Goal: Check status: Check status

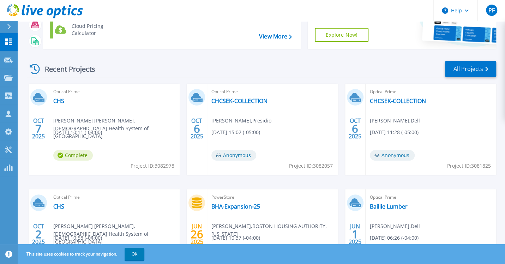
scroll to position [71, 0]
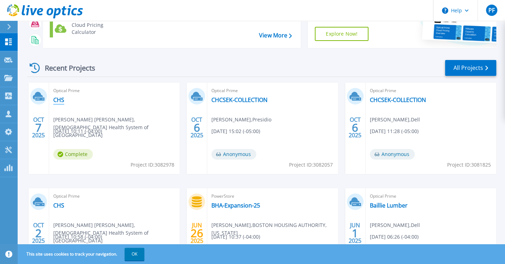
click at [60, 100] on link "CHS" at bounding box center [58, 99] width 11 height 7
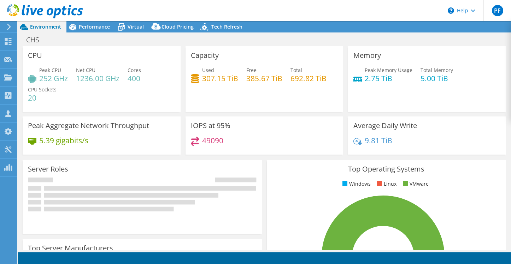
select select "USD"
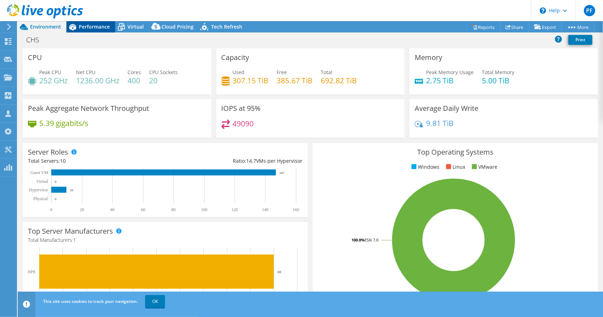
click at [93, 29] on span "Performance" at bounding box center [94, 26] width 31 height 7
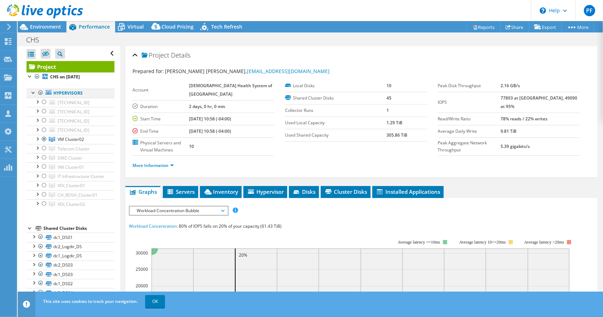
click at [40, 91] on div at bounding box center [40, 93] width 7 height 8
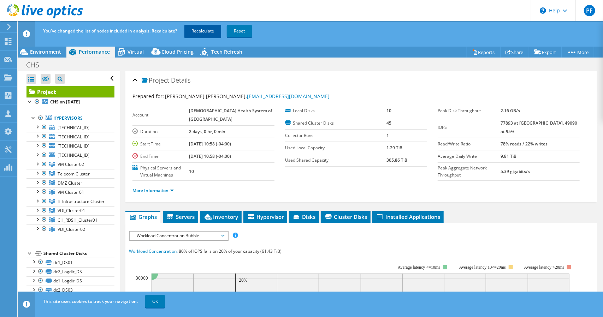
click at [198, 33] on link "Recalculate" at bounding box center [202, 31] width 37 height 13
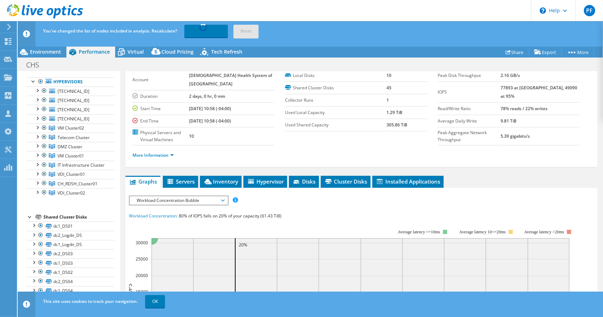
scroll to position [35, 0]
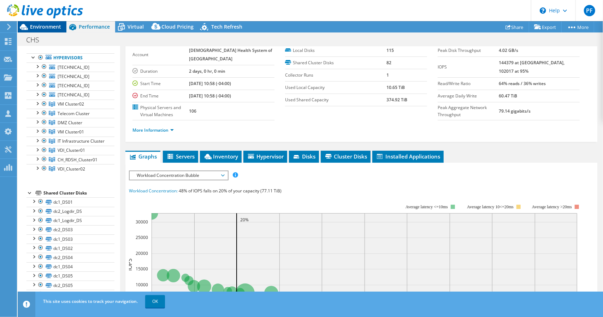
click at [42, 28] on span "Environment" at bounding box center [45, 26] width 31 height 7
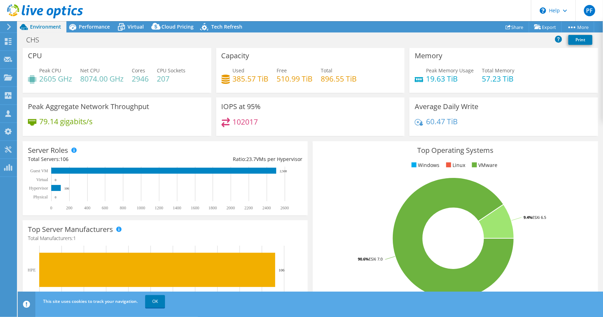
scroll to position [0, 0]
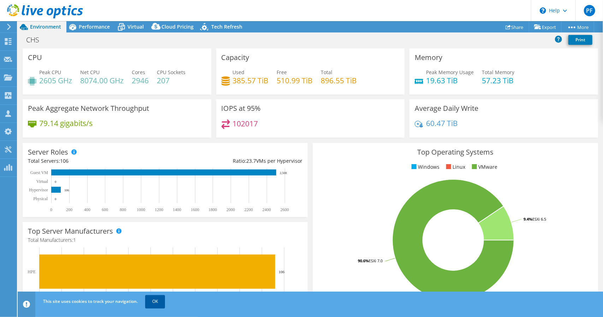
click at [154, 264] on link "OK" at bounding box center [155, 301] width 20 height 13
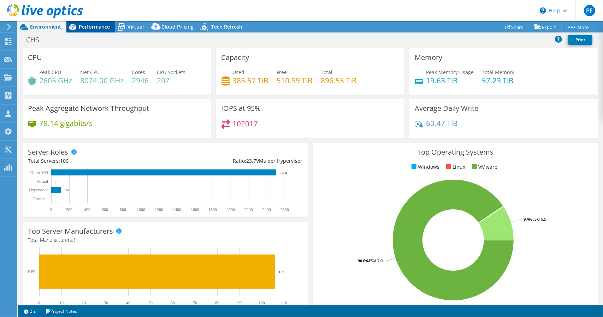
click at [88, 28] on span "Performance" at bounding box center [94, 26] width 31 height 7
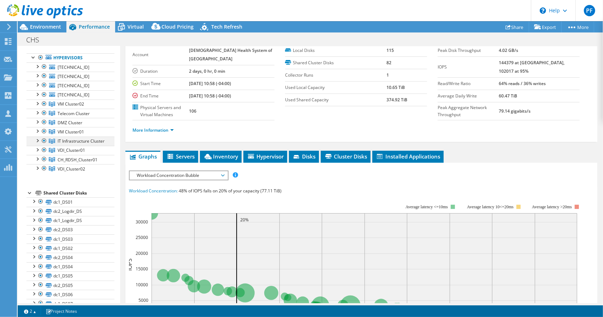
drag, startPoint x: 44, startPoint y: 57, endPoint x: 43, endPoint y: 139, distance: 81.9
click at [44, 57] on div at bounding box center [40, 57] width 7 height 8
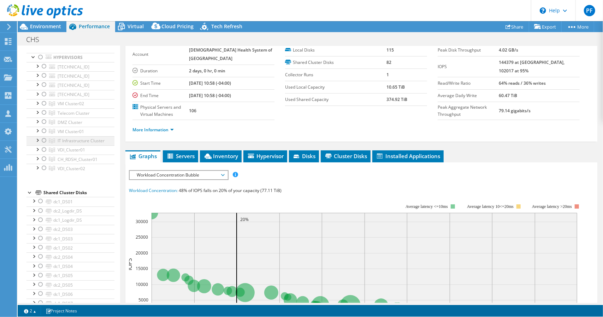
click at [43, 139] on div at bounding box center [44, 140] width 7 height 8
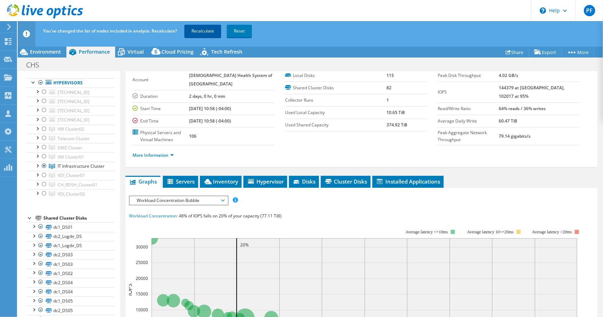
click at [203, 31] on link "Recalculate" at bounding box center [202, 31] width 37 height 13
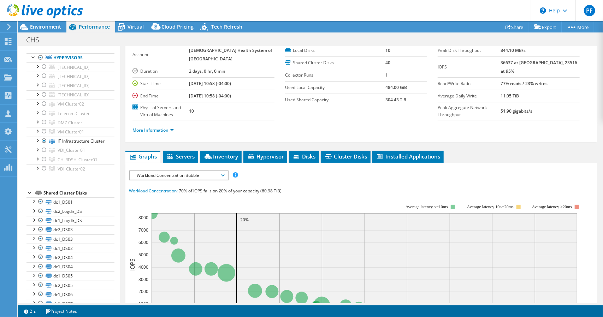
click at [309, 8] on header "PF Partner Team Member [PERSON_NAME] [EMAIL_ADDRESS][DOMAIN_NAME] Presidio My P…" at bounding box center [301, 10] width 603 height 21
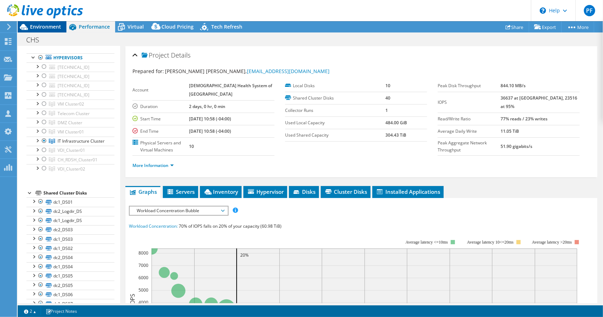
click at [42, 27] on span "Environment" at bounding box center [45, 26] width 31 height 7
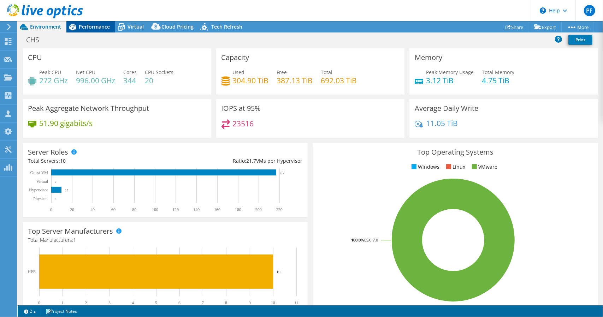
click at [102, 29] on span "Performance" at bounding box center [94, 26] width 31 height 7
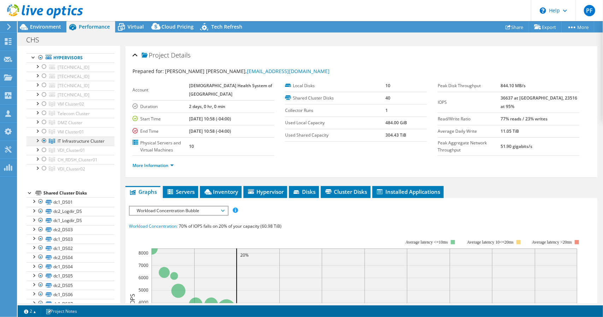
drag, startPoint x: 44, startPoint y: 129, endPoint x: 45, endPoint y: 138, distance: 9.5
click at [44, 129] on div at bounding box center [44, 131] width 7 height 8
click at [45, 138] on div at bounding box center [44, 141] width 7 height 8
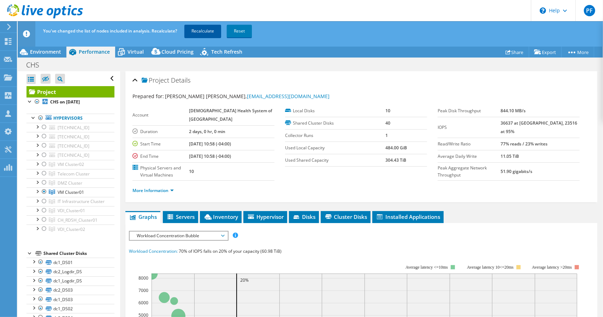
click at [204, 31] on link "Recalculate" at bounding box center [202, 31] width 37 height 13
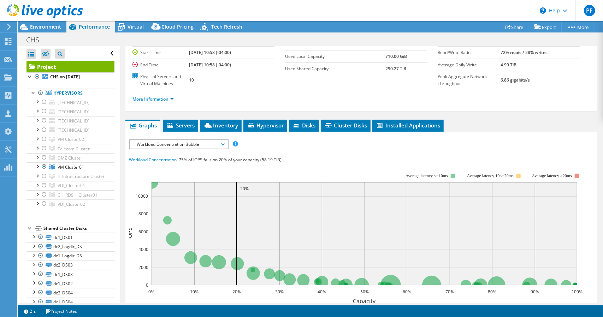
scroll to position [71, 0]
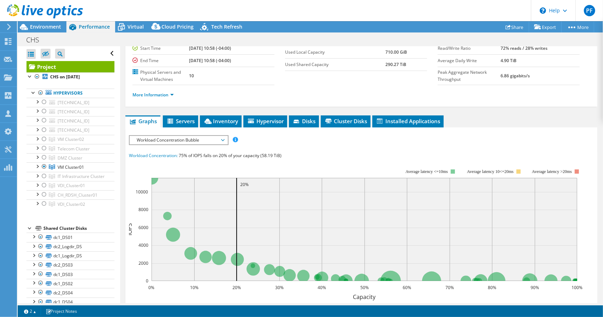
click at [313, 8] on header "PF Partner Team Member [PERSON_NAME] [EMAIL_ADDRESS][DOMAIN_NAME] Presidio My P…" at bounding box center [301, 10] width 603 height 21
click at [55, 26] on span "Environment" at bounding box center [45, 26] width 31 height 7
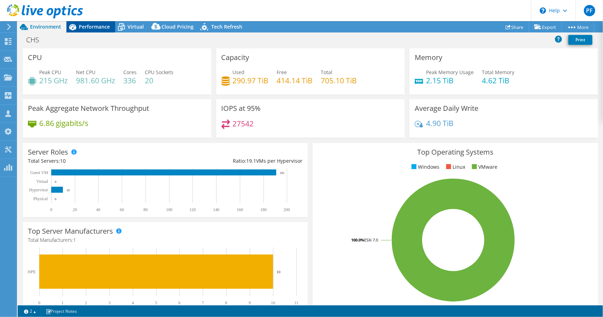
click at [97, 27] on span "Performance" at bounding box center [94, 26] width 31 height 7
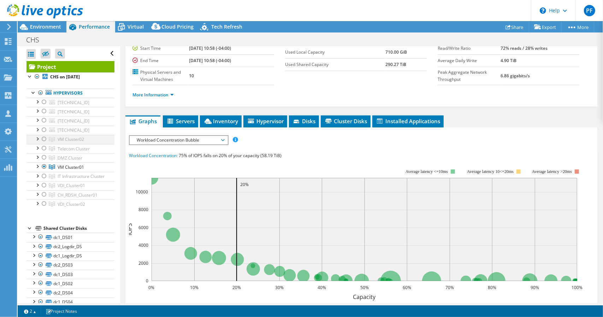
click at [42, 139] on div at bounding box center [44, 139] width 7 height 8
click at [44, 167] on div at bounding box center [44, 166] width 7 height 8
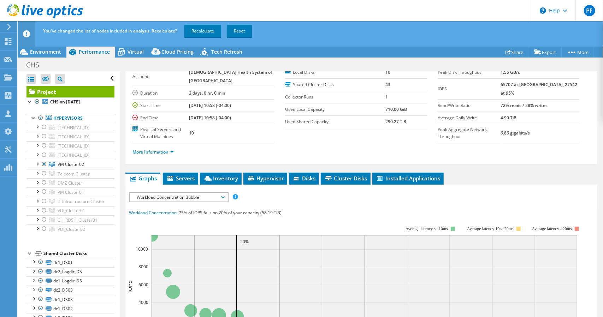
scroll to position [0, 0]
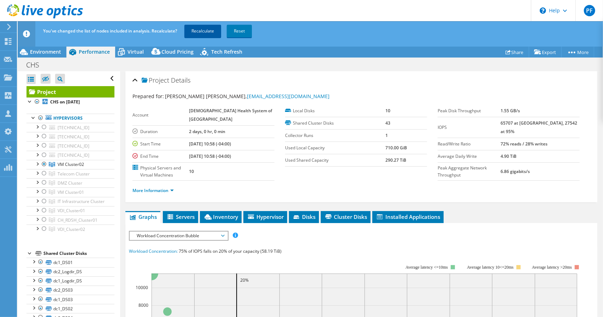
click at [199, 31] on link "Recalculate" at bounding box center [202, 31] width 37 height 13
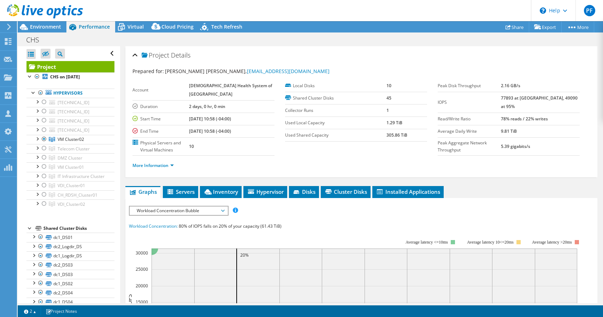
select select "USD"
click at [391, 8] on header "PF Partner Team Member [PERSON_NAME] [EMAIL_ADDRESS][DOMAIN_NAME] Presidio My P…" at bounding box center [301, 10] width 603 height 21
click at [40, 26] on span "Environment" at bounding box center [45, 26] width 31 height 7
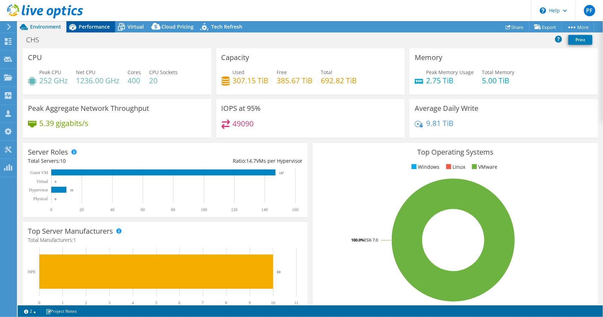
click at [84, 26] on span "Performance" at bounding box center [94, 26] width 31 height 7
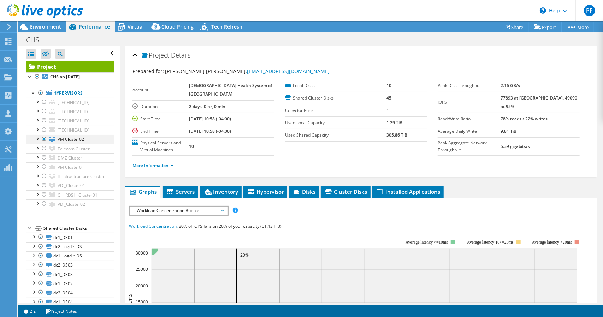
drag, startPoint x: 43, startPoint y: 147, endPoint x: 45, endPoint y: 138, distance: 8.9
click at [43, 147] on div at bounding box center [44, 148] width 7 height 8
click at [45, 138] on div at bounding box center [44, 139] width 7 height 8
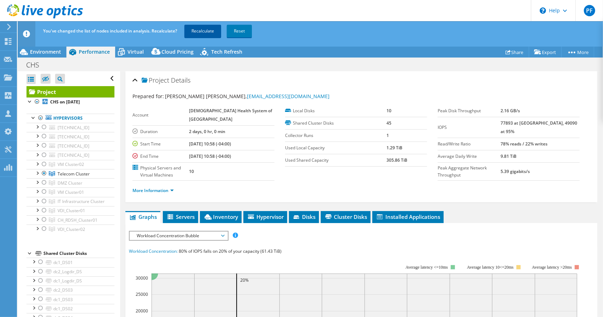
click at [202, 29] on link "Recalculate" at bounding box center [202, 31] width 37 height 13
